Goal: Task Accomplishment & Management: Use online tool/utility

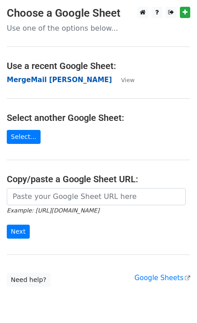
click at [74, 81] on strong "MergeMail [PERSON_NAME]" at bounding box center [59, 80] width 105 height 8
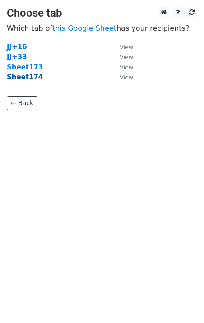
click at [31, 77] on strong "Sheet174" at bounding box center [25, 77] width 36 height 8
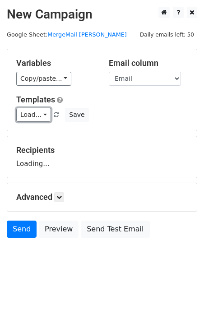
click at [36, 112] on link "Load..." at bounding box center [33, 115] width 35 height 14
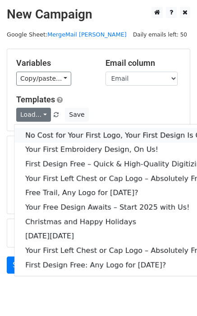
click at [51, 131] on link "No Cost for Your First Logo, Your First Design Is On Us!" at bounding box center [122, 135] width 216 height 14
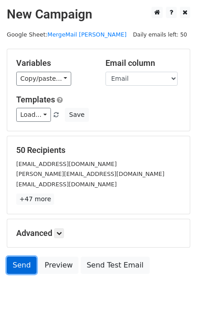
click at [27, 260] on link "Send" at bounding box center [22, 264] width 30 height 17
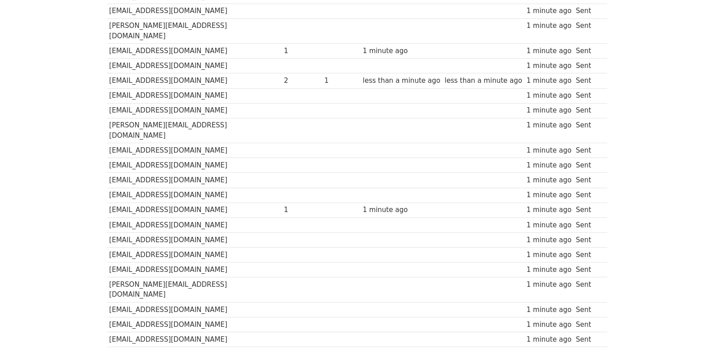
scroll to position [601, 0]
